Goal: Transaction & Acquisition: Book appointment/travel/reservation

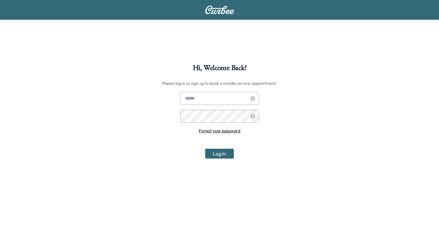
type input "**********"
click at [225, 155] on button "Log In" at bounding box center [219, 154] width 29 height 10
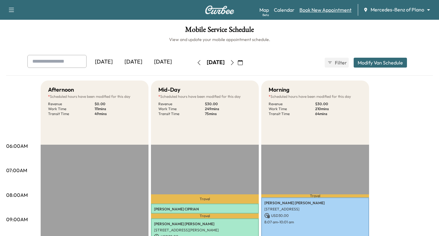
click at [322, 12] on link "Book New Appointment" at bounding box center [326, 9] width 52 height 7
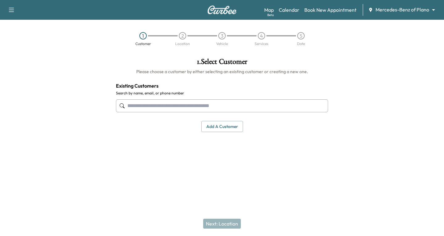
click at [144, 105] on input "text" at bounding box center [222, 105] width 212 height 13
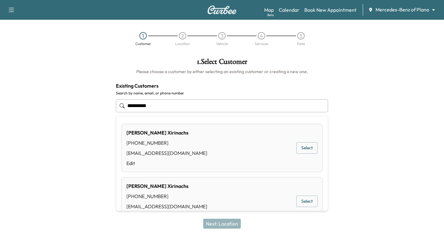
click at [297, 149] on button "Select" at bounding box center [306, 147] width 21 height 11
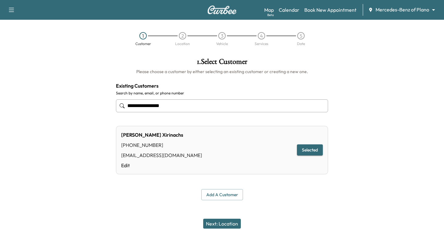
type input "**********"
click at [228, 225] on button "Next: Location" at bounding box center [222, 224] width 38 height 10
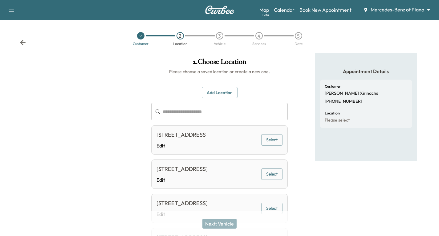
click at [264, 146] on button "Select" at bounding box center [272, 139] width 21 height 11
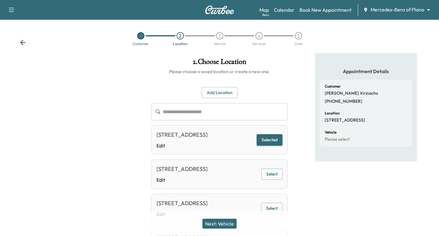
click at [222, 224] on button "Next: Vehicle" at bounding box center [220, 224] width 34 height 10
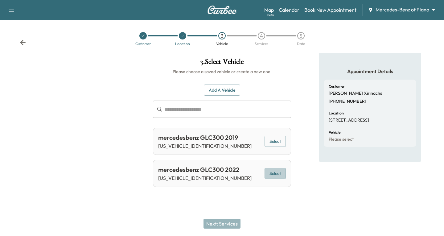
click at [279, 174] on button "Select" at bounding box center [275, 173] width 21 height 11
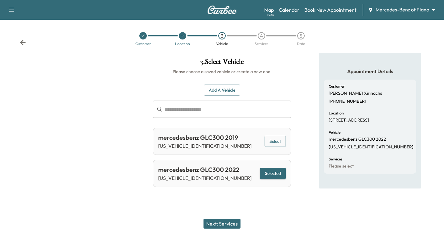
click at [214, 224] on button "Next: Services" at bounding box center [222, 224] width 37 height 10
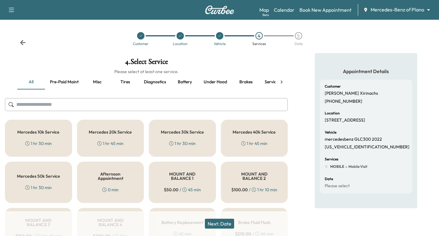
click at [105, 137] on div "Mercedes 20k Service 1 hr 45 min" at bounding box center [110, 138] width 67 height 37
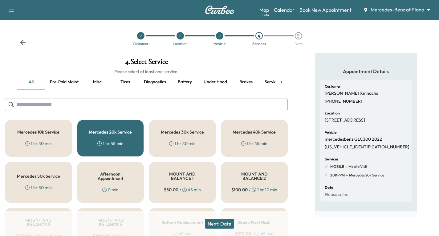
click at [213, 223] on button "Next: Date" at bounding box center [219, 224] width 29 height 10
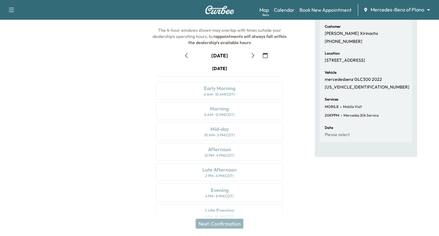
scroll to position [62, 0]
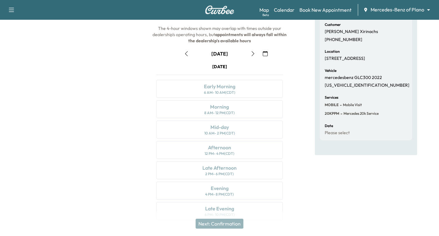
click at [252, 56] on icon "button" at bounding box center [253, 53] width 3 height 5
click at [253, 54] on icon "button" at bounding box center [253, 53] width 5 height 5
click at [252, 54] on icon "button" at bounding box center [253, 53] width 5 height 5
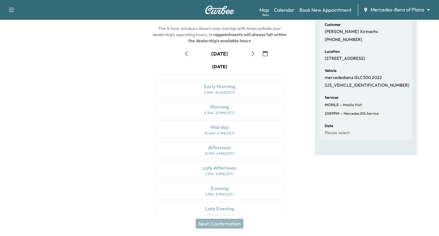
click at [252, 55] on icon "button" at bounding box center [253, 53] width 5 height 5
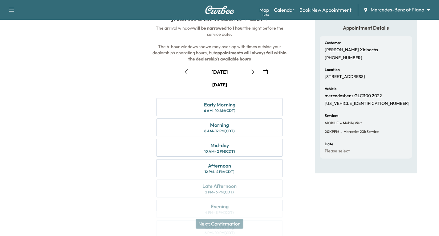
scroll to position [42, 0]
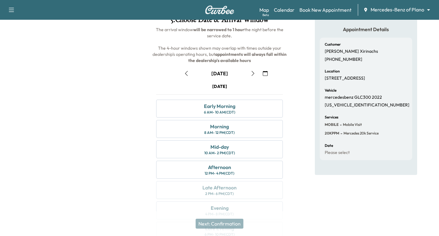
click at [253, 72] on icon "button" at bounding box center [253, 73] width 3 height 5
click at [238, 146] on div "Mid-day 10 AM - 2 PM (CDT)" at bounding box center [219, 149] width 127 height 18
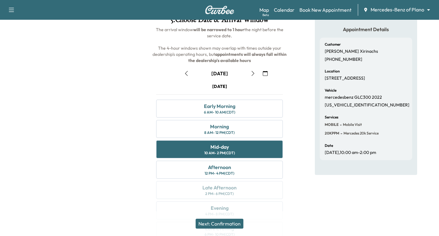
click at [227, 222] on button "Next: Confirmation" at bounding box center [220, 224] width 48 height 10
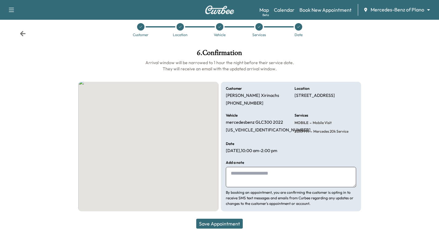
scroll to position [14, 0]
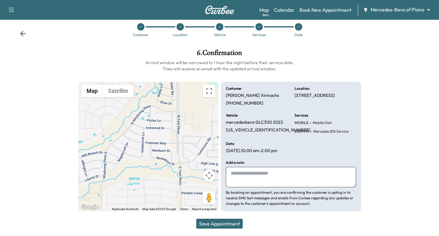
click at [225, 222] on button "Save Appointment" at bounding box center [219, 224] width 47 height 10
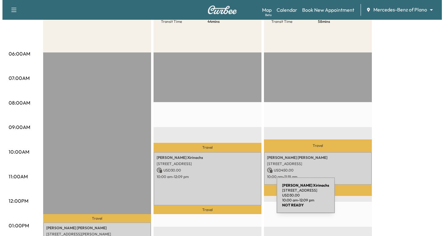
scroll to position [93, 0]
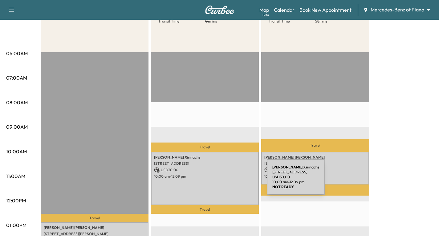
click at [221, 181] on div "[PERSON_NAME] [STREET_ADDRESS] USD 30.00 10:00 am - 12:09 pm" at bounding box center [205, 179] width 108 height 54
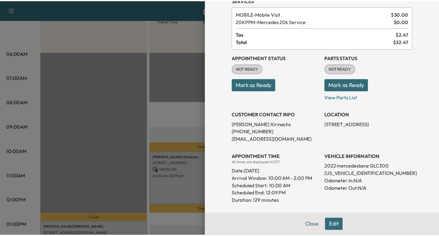
scroll to position [0, 0]
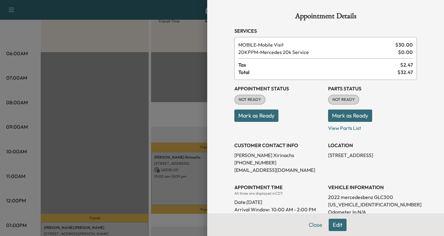
click at [184, 187] on div at bounding box center [222, 118] width 444 height 236
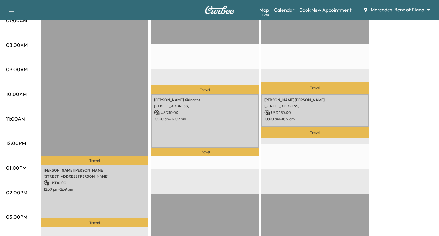
scroll to position [154, 0]
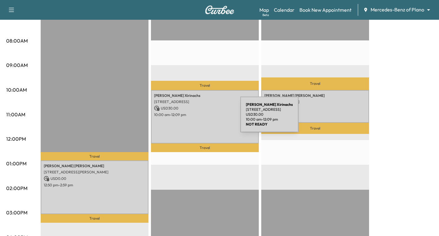
click at [194, 118] on div "[PERSON_NAME] [STREET_ADDRESS] USD 30.00 10:00 am - 12:09 pm" at bounding box center [205, 117] width 108 height 54
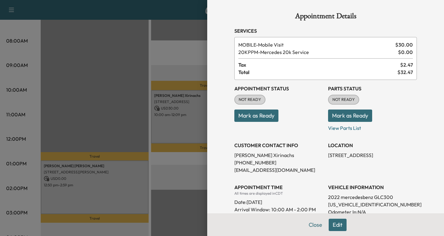
click at [190, 160] on div at bounding box center [222, 118] width 444 height 236
